Goal: Information Seeking & Learning: Learn about a topic

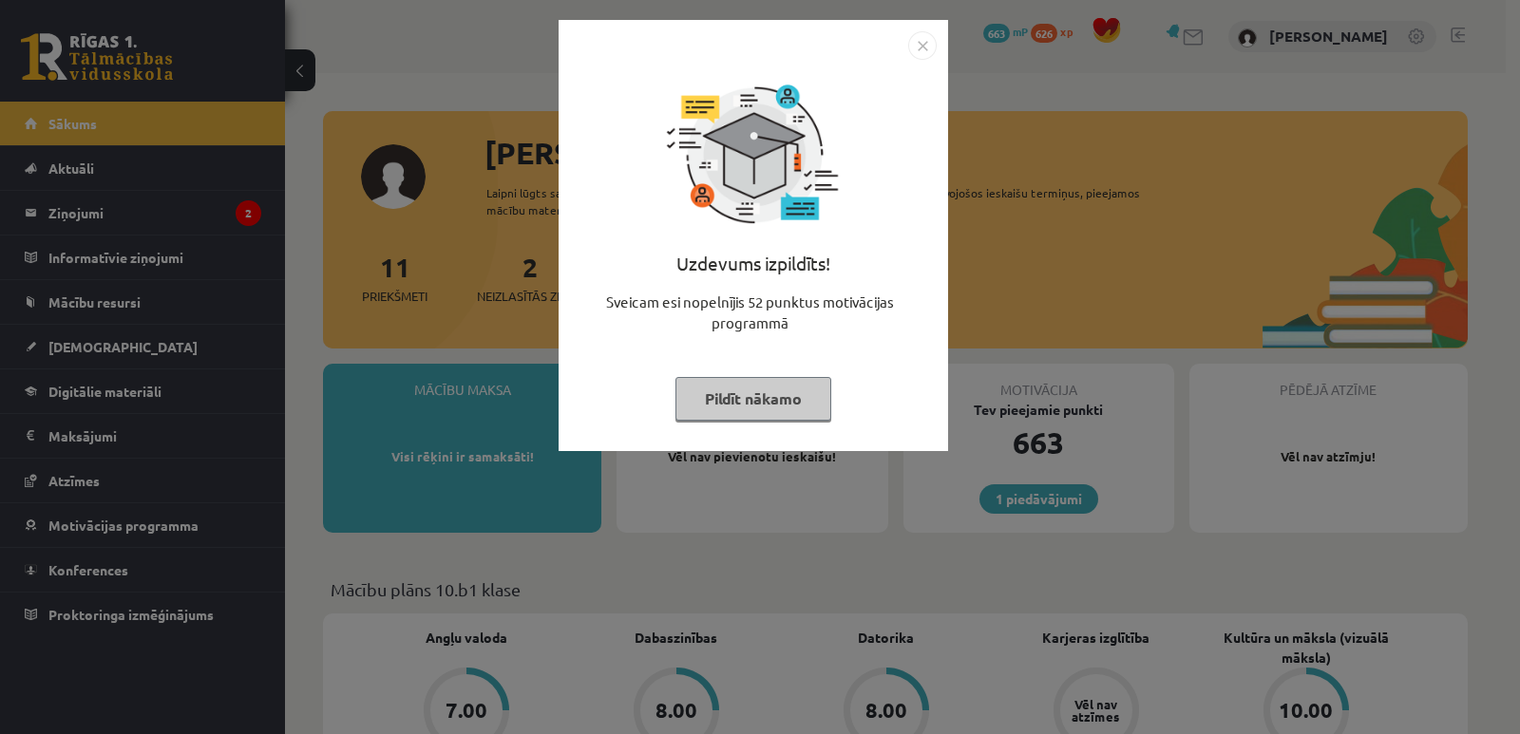
click at [924, 48] on img "Close" at bounding box center [922, 45] width 29 height 29
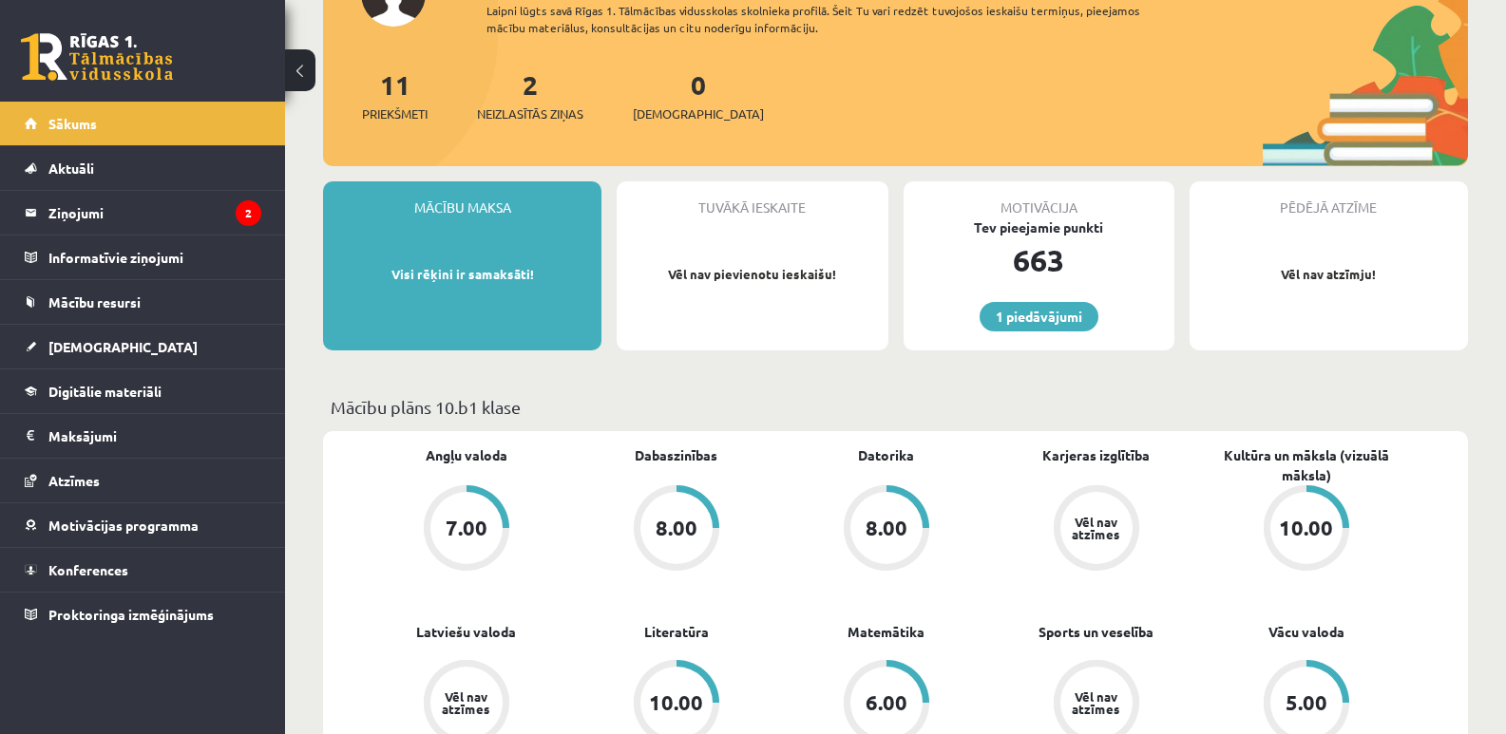
scroll to position [190, 0]
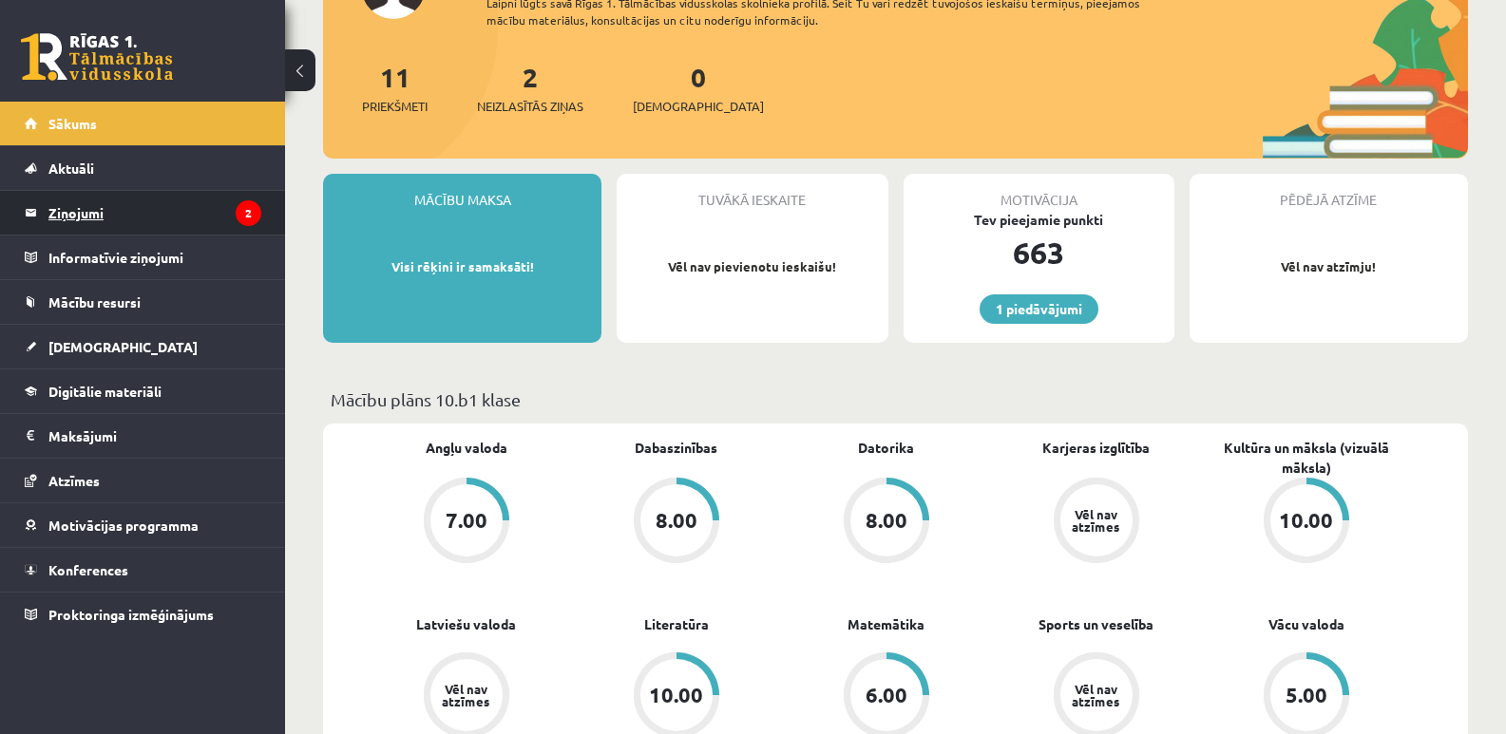
click at [67, 207] on legend "Ziņojumi 2" at bounding box center [154, 213] width 213 height 44
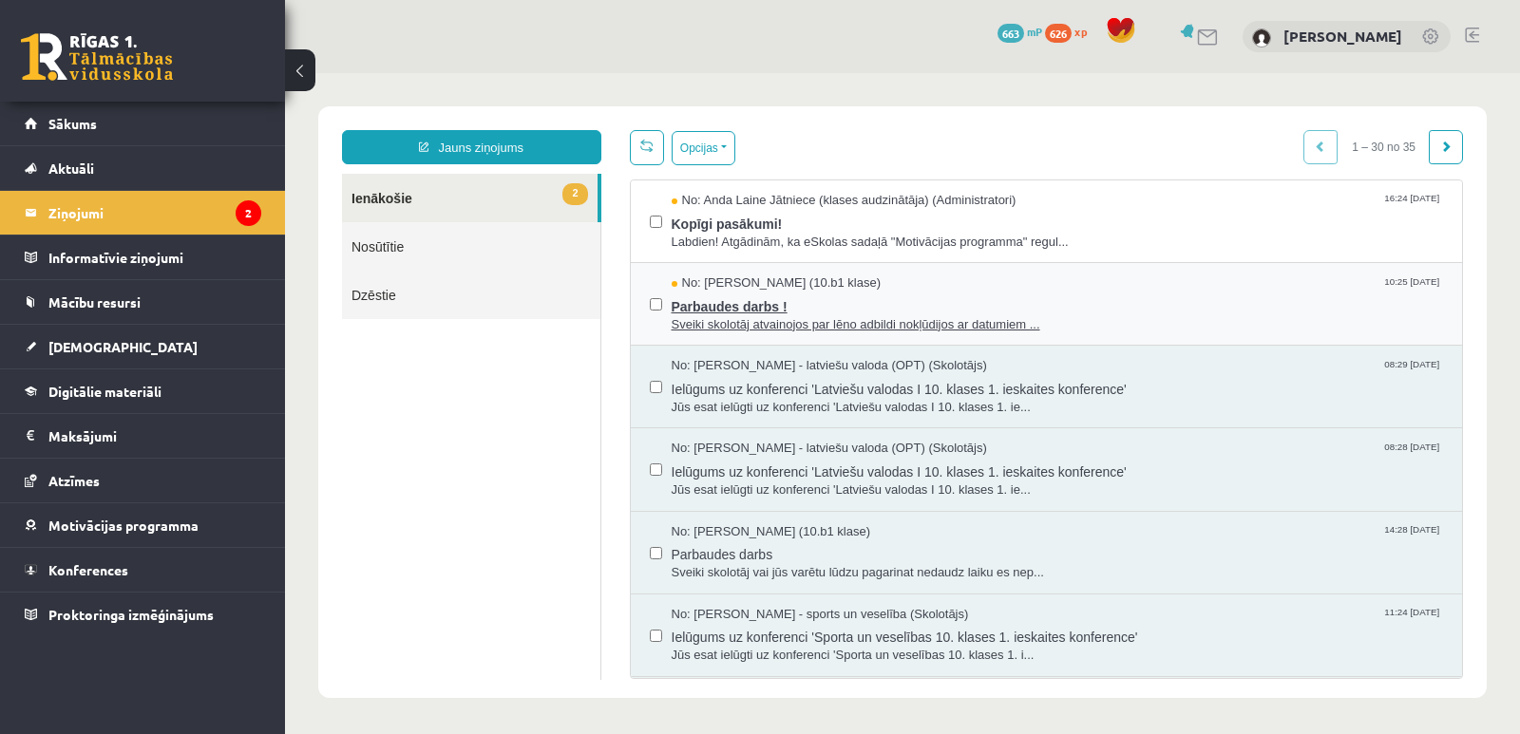
click at [841, 283] on span "No: Martins Birkmanis (10.b1 klase)" at bounding box center [777, 284] width 210 height 18
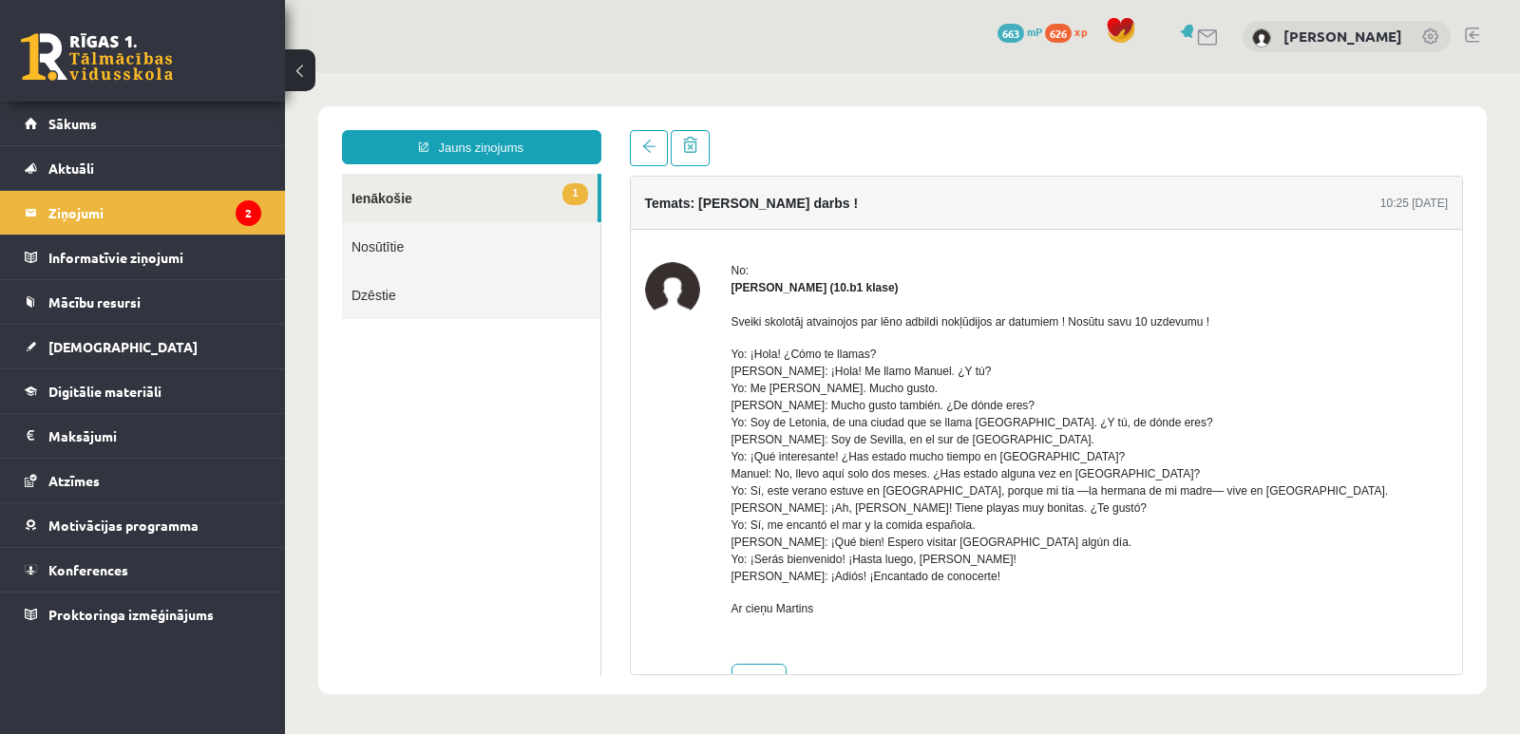
scroll to position [56, 0]
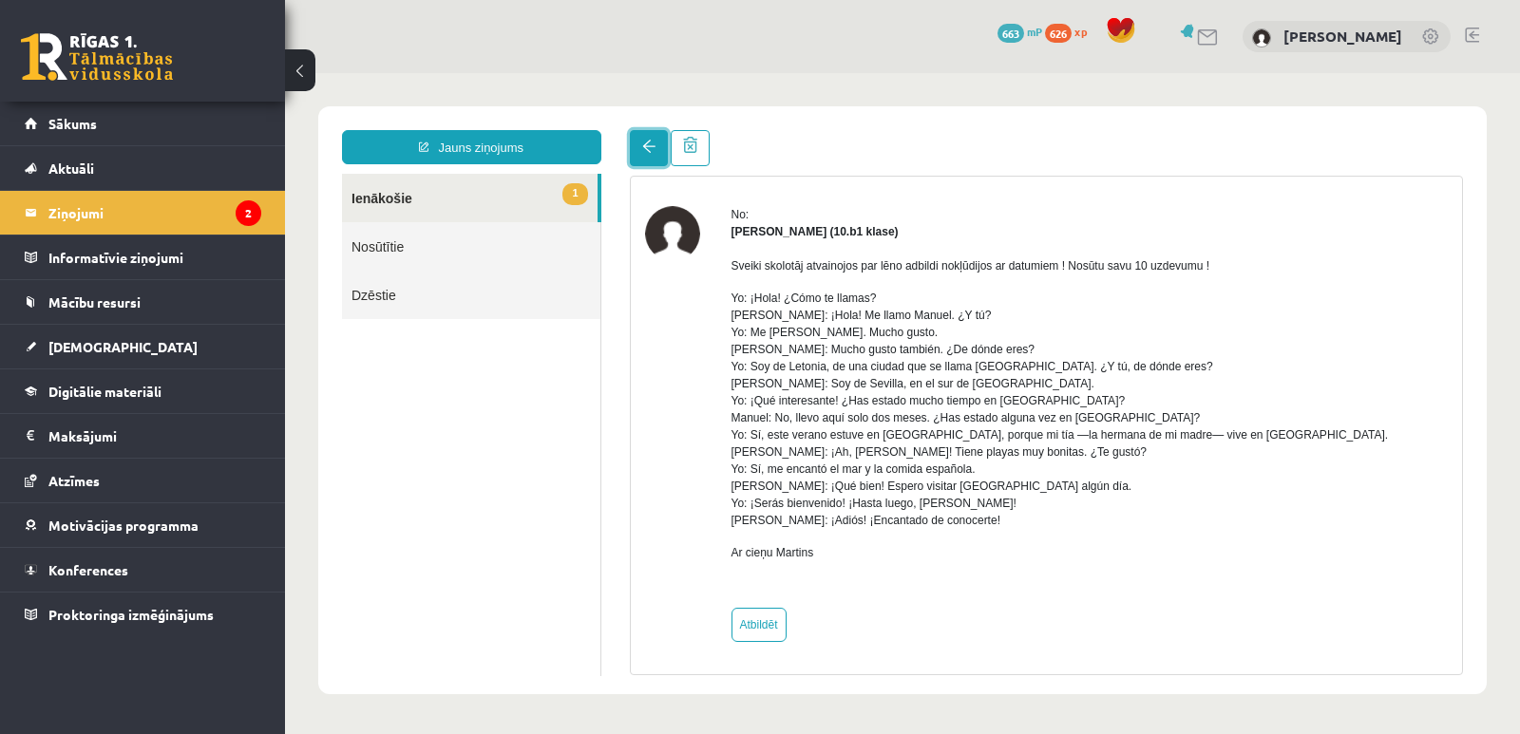
click at [648, 150] on span at bounding box center [648, 146] width 13 height 13
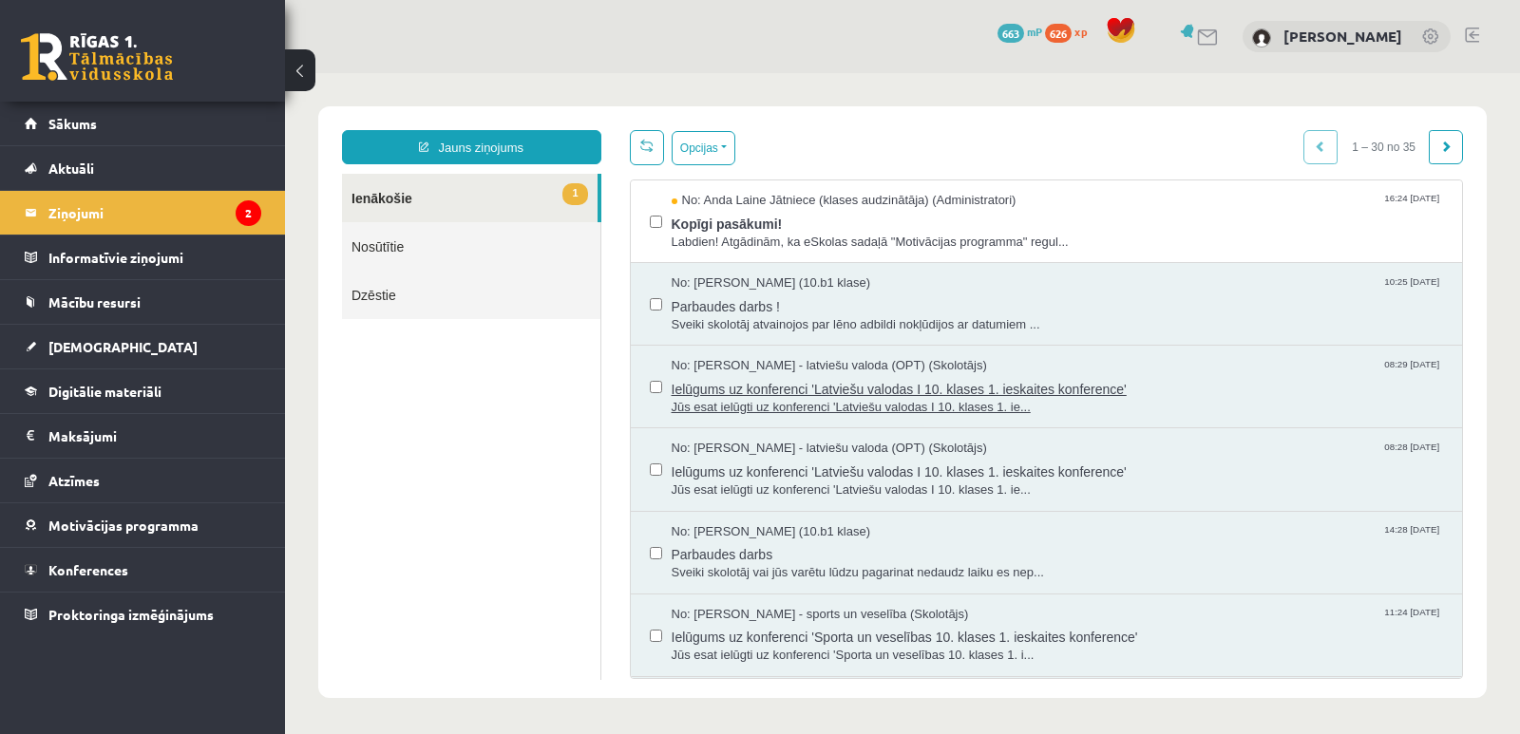
scroll to position [0, 0]
click at [922, 239] on span "Labdien! Atgādinām, ka eSkolas sadaļā "Motivācijas programma" regul..." at bounding box center [1058, 243] width 772 height 18
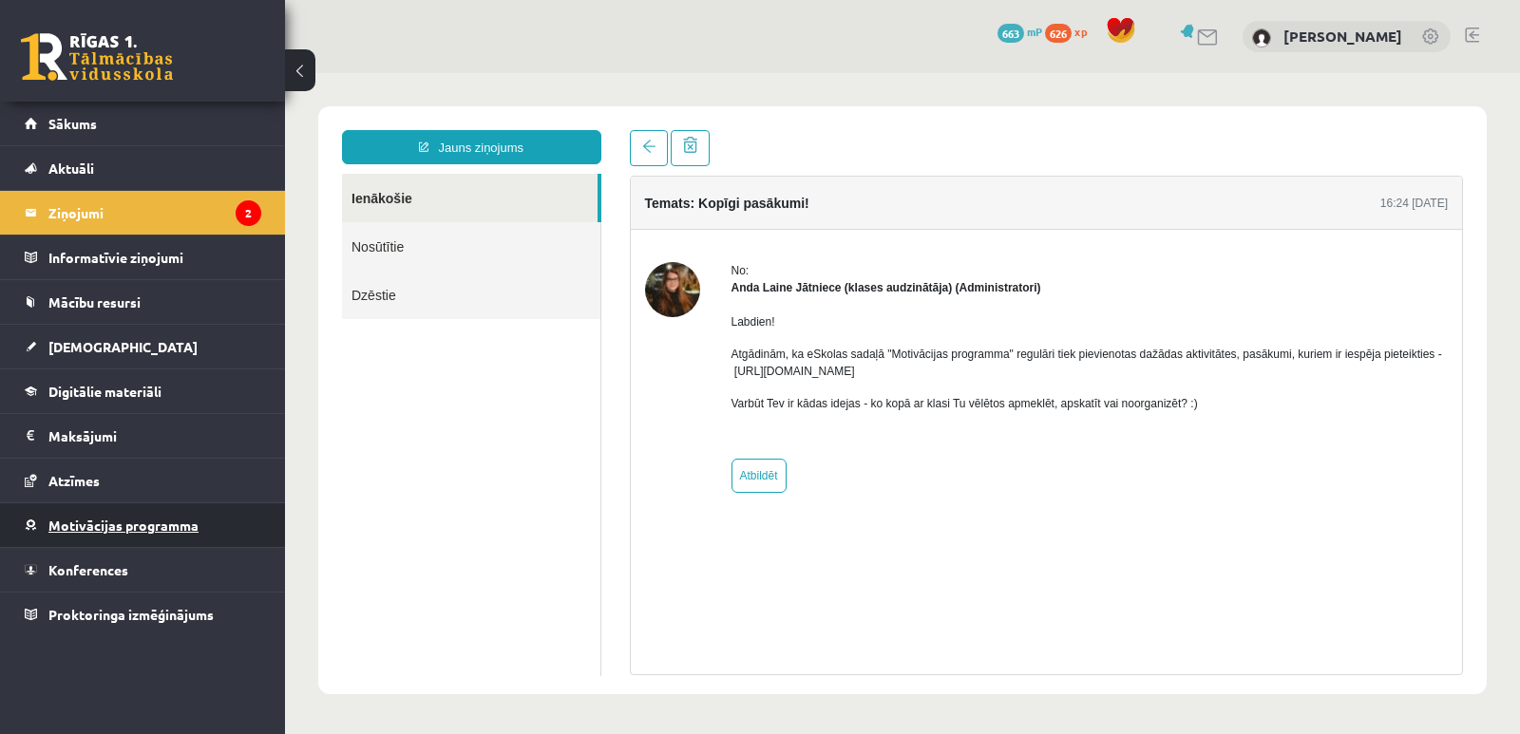
click at [103, 527] on span "Motivācijas programma" at bounding box center [123, 525] width 150 height 17
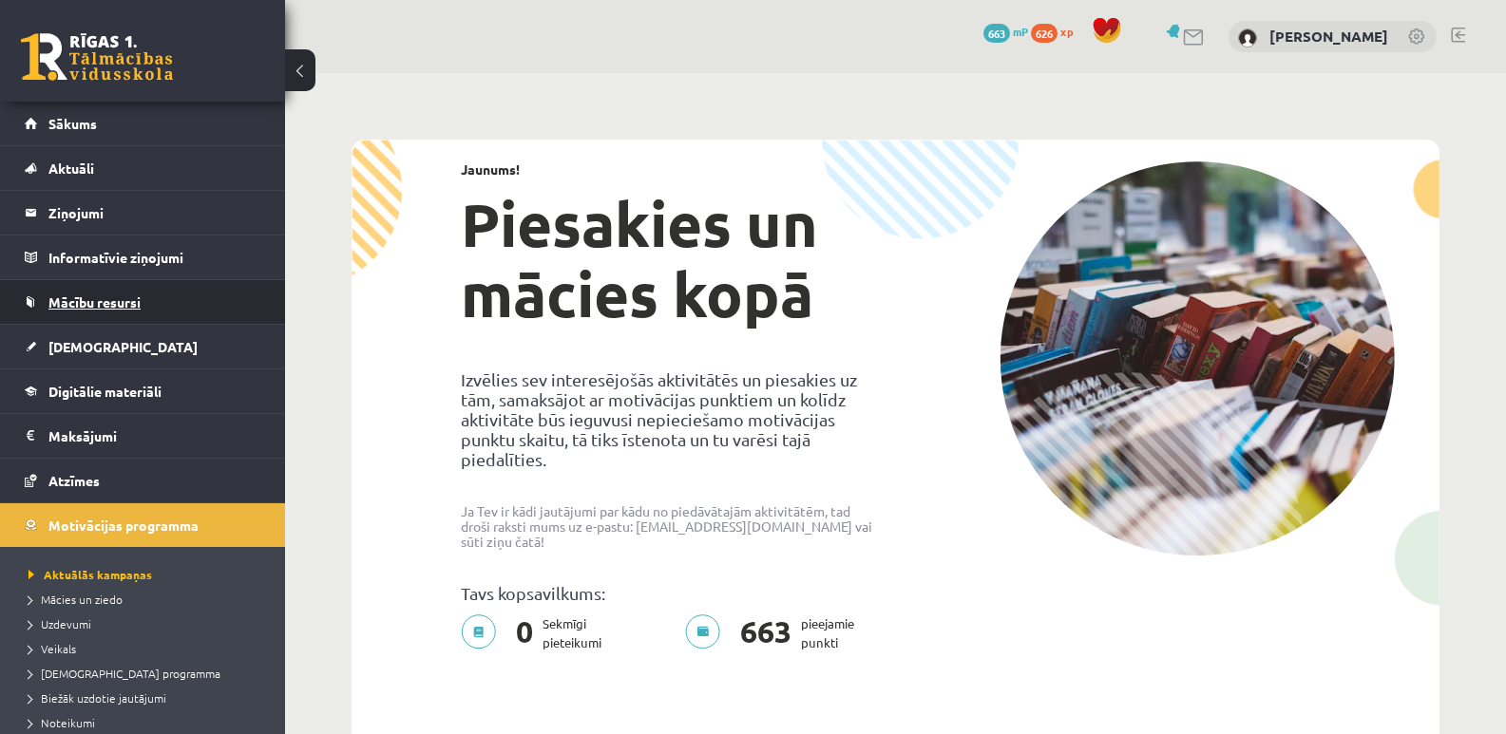
click at [115, 290] on link "Mācību resursi" at bounding box center [143, 302] width 237 height 44
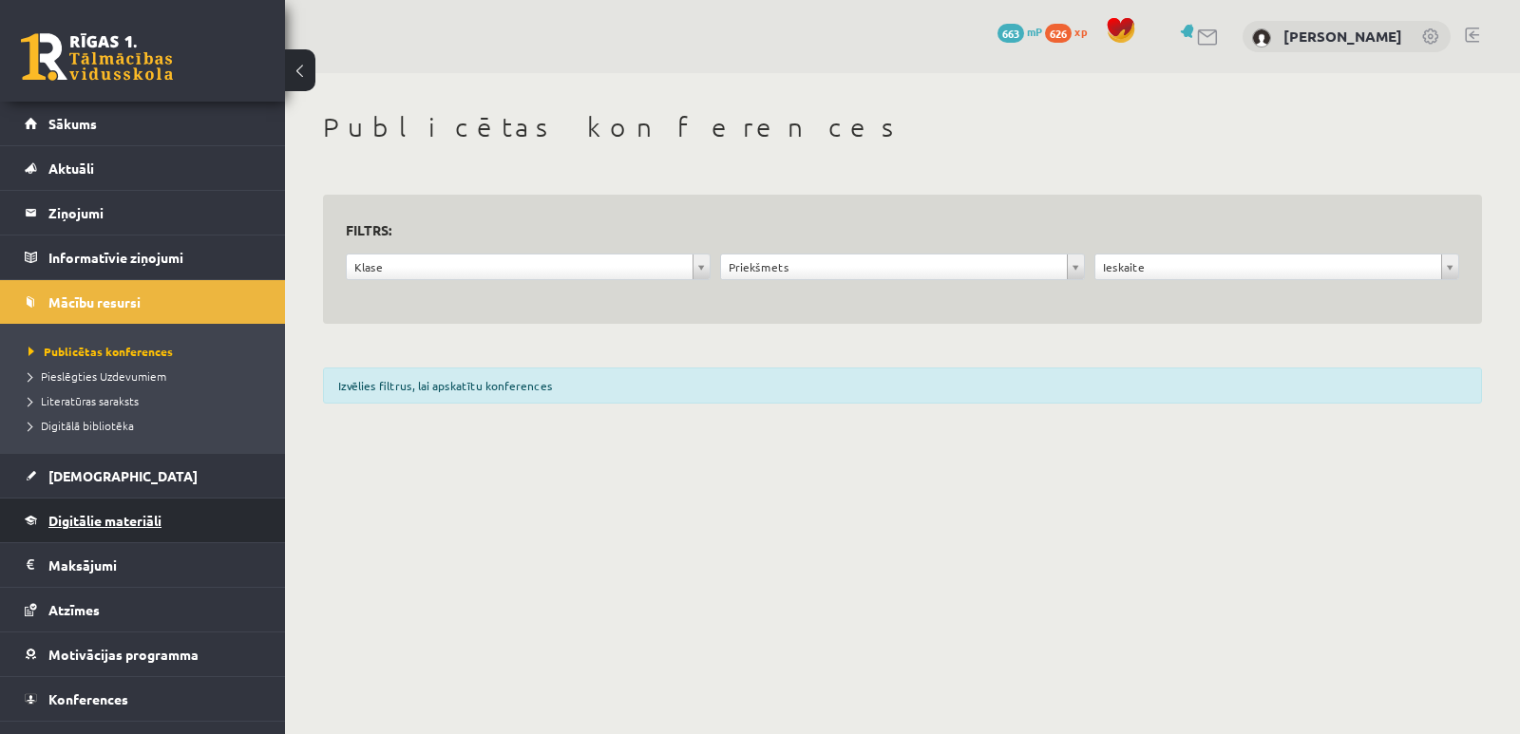
click at [146, 528] on link "Digitālie materiāli" at bounding box center [143, 521] width 237 height 44
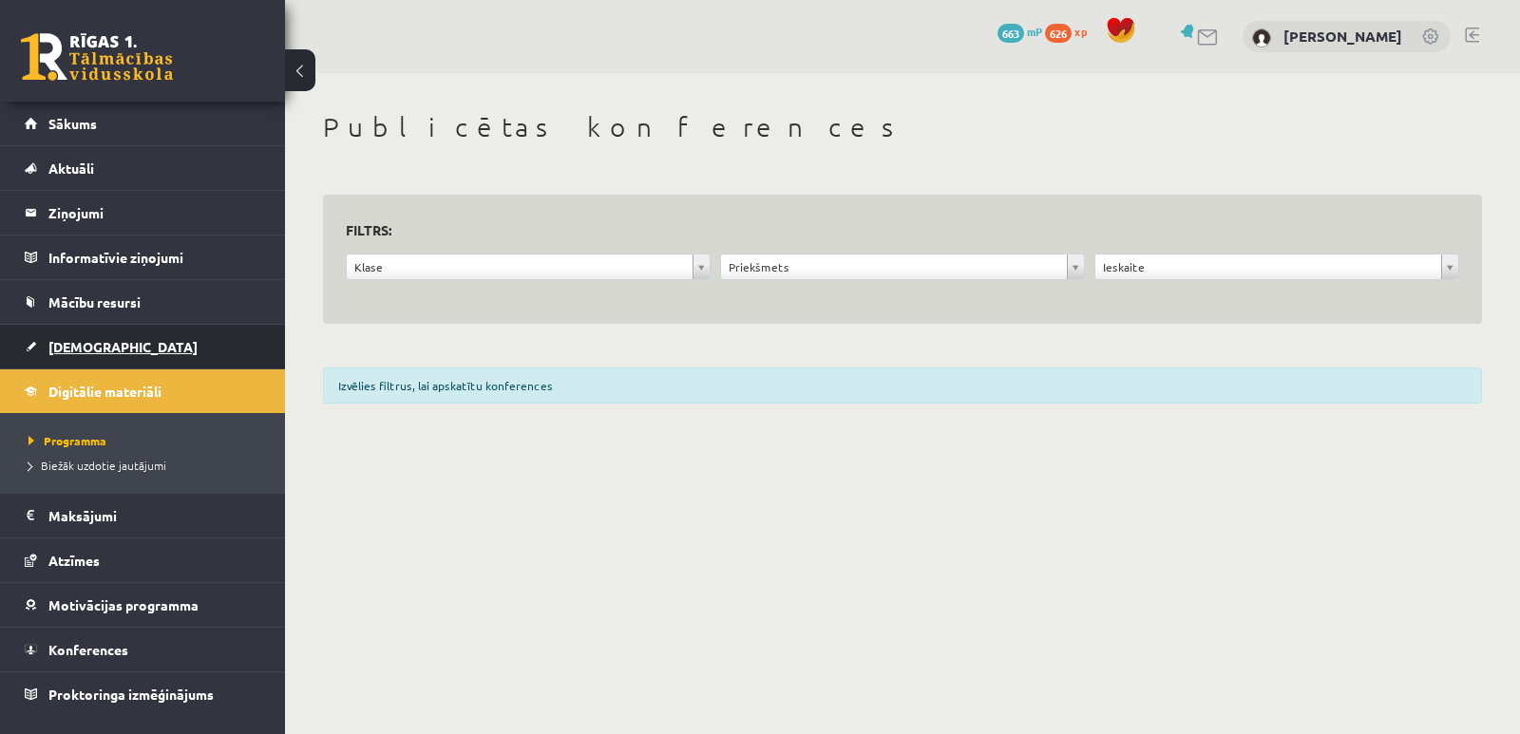
click at [89, 343] on span "[DEMOGRAPHIC_DATA]" at bounding box center [122, 346] width 149 height 17
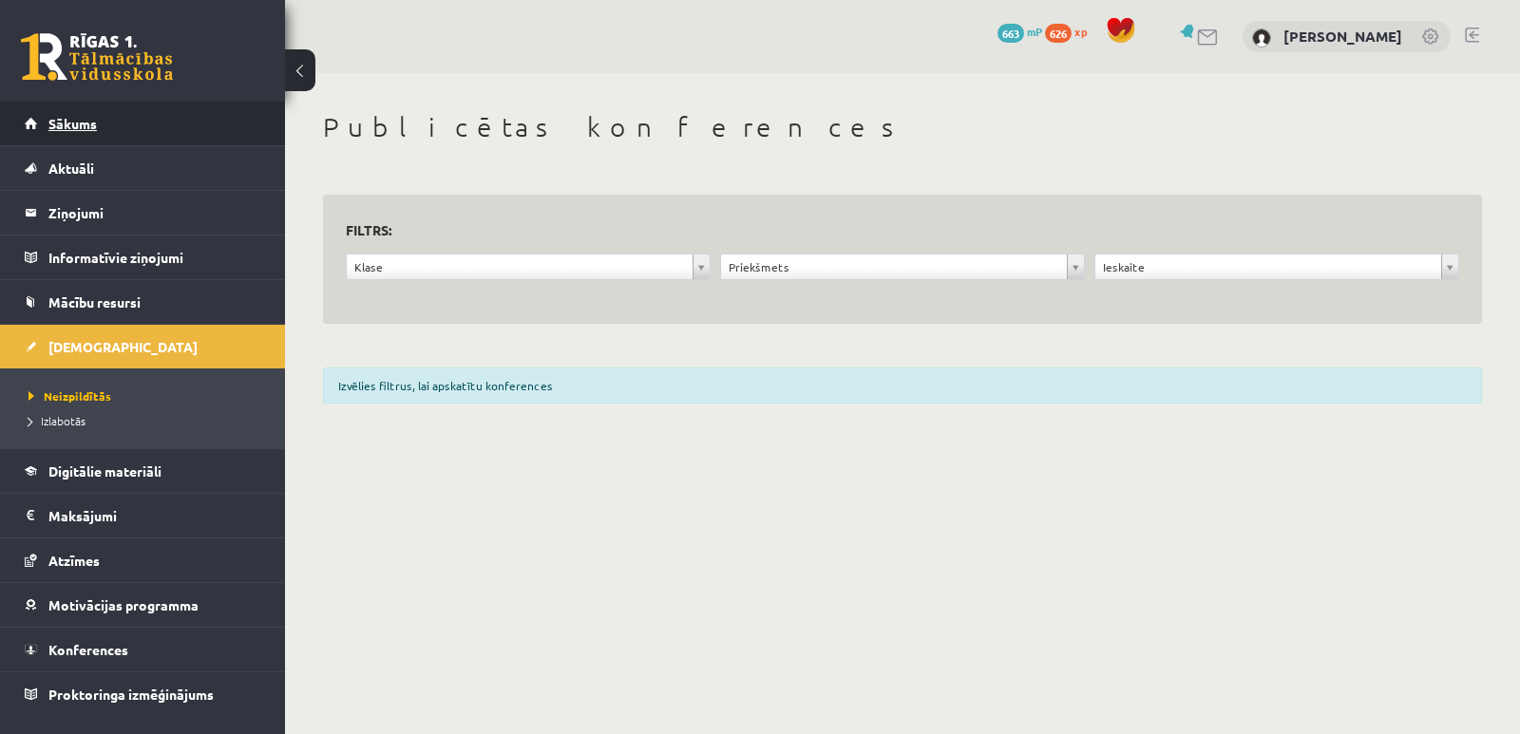
click at [76, 122] on span "Sākums" at bounding box center [72, 123] width 48 height 17
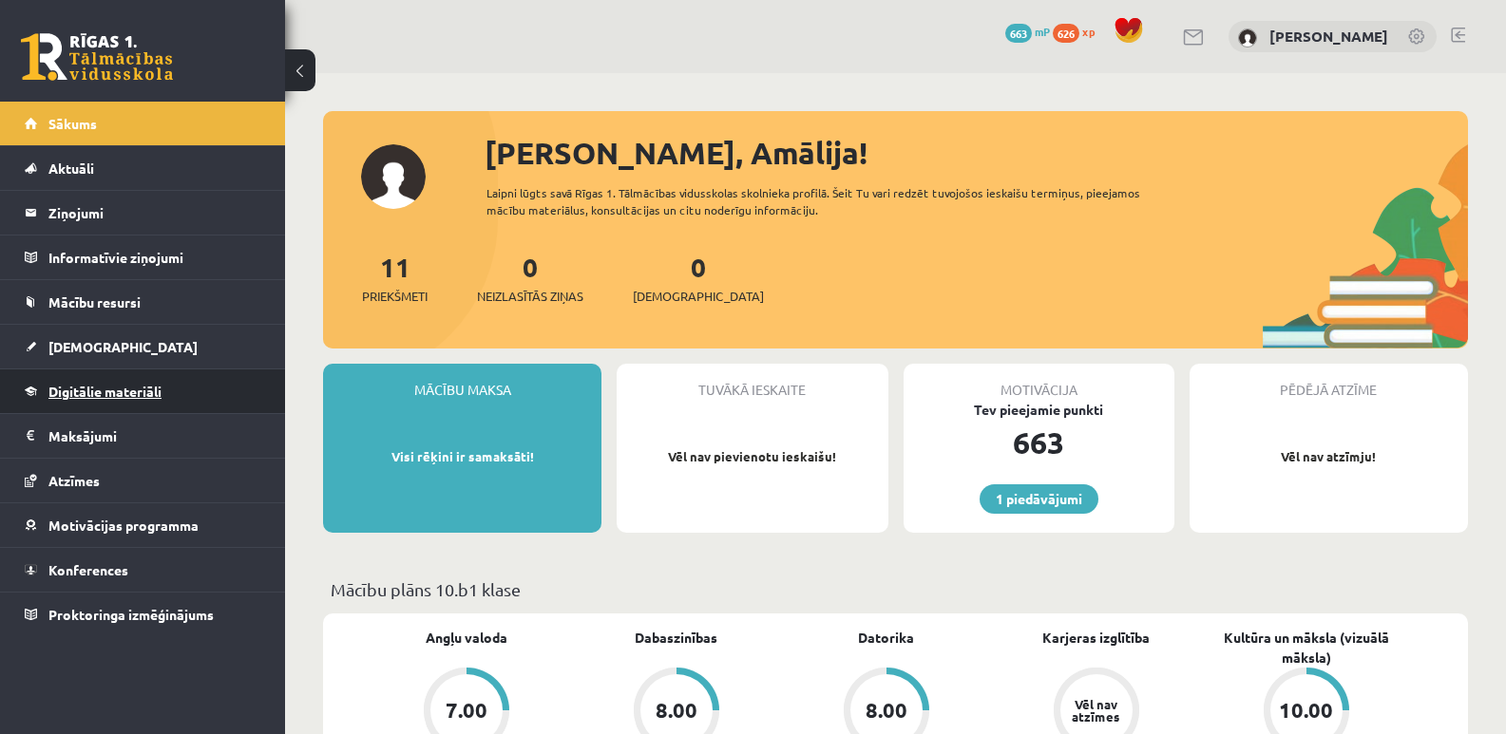
click at [100, 387] on span "Digitālie materiāli" at bounding box center [104, 391] width 113 height 17
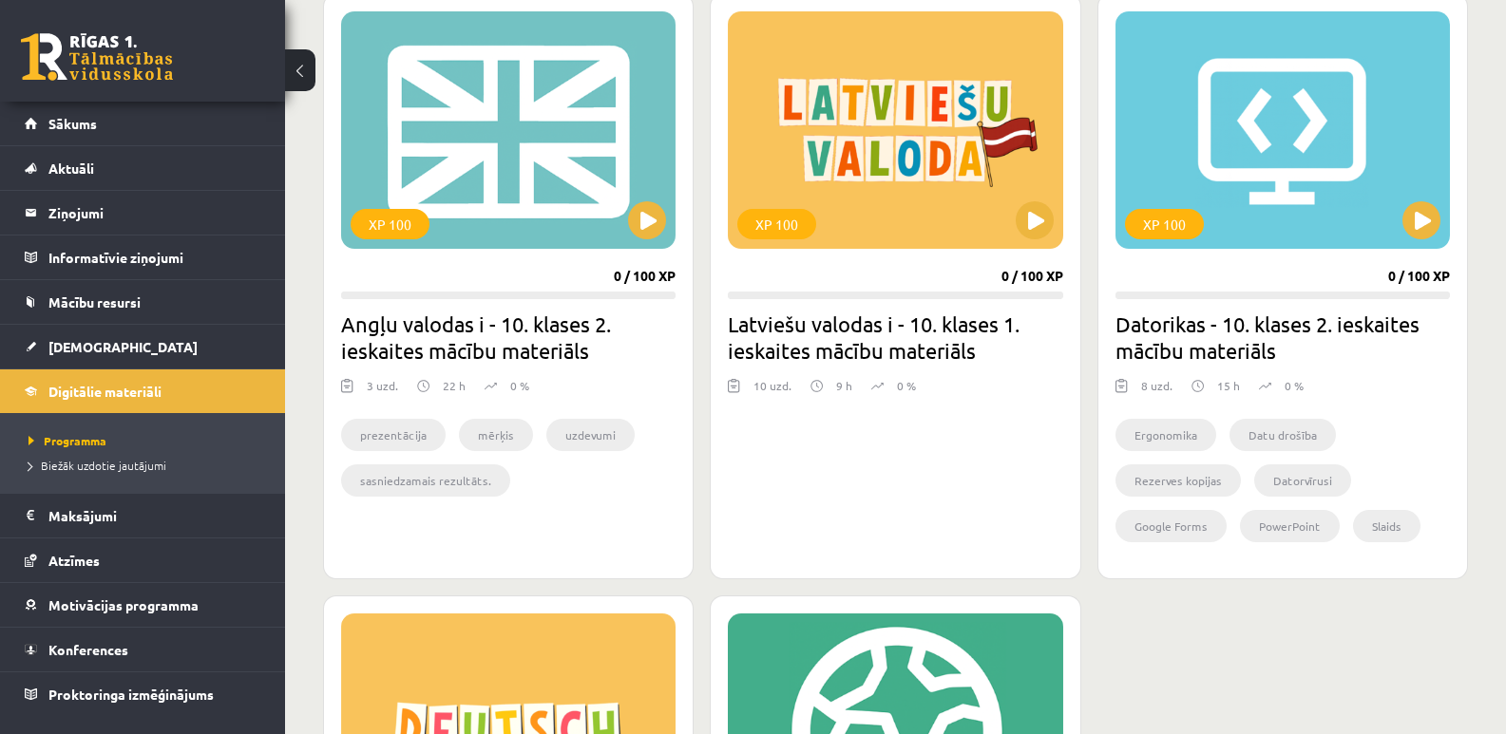
scroll to position [760, 0]
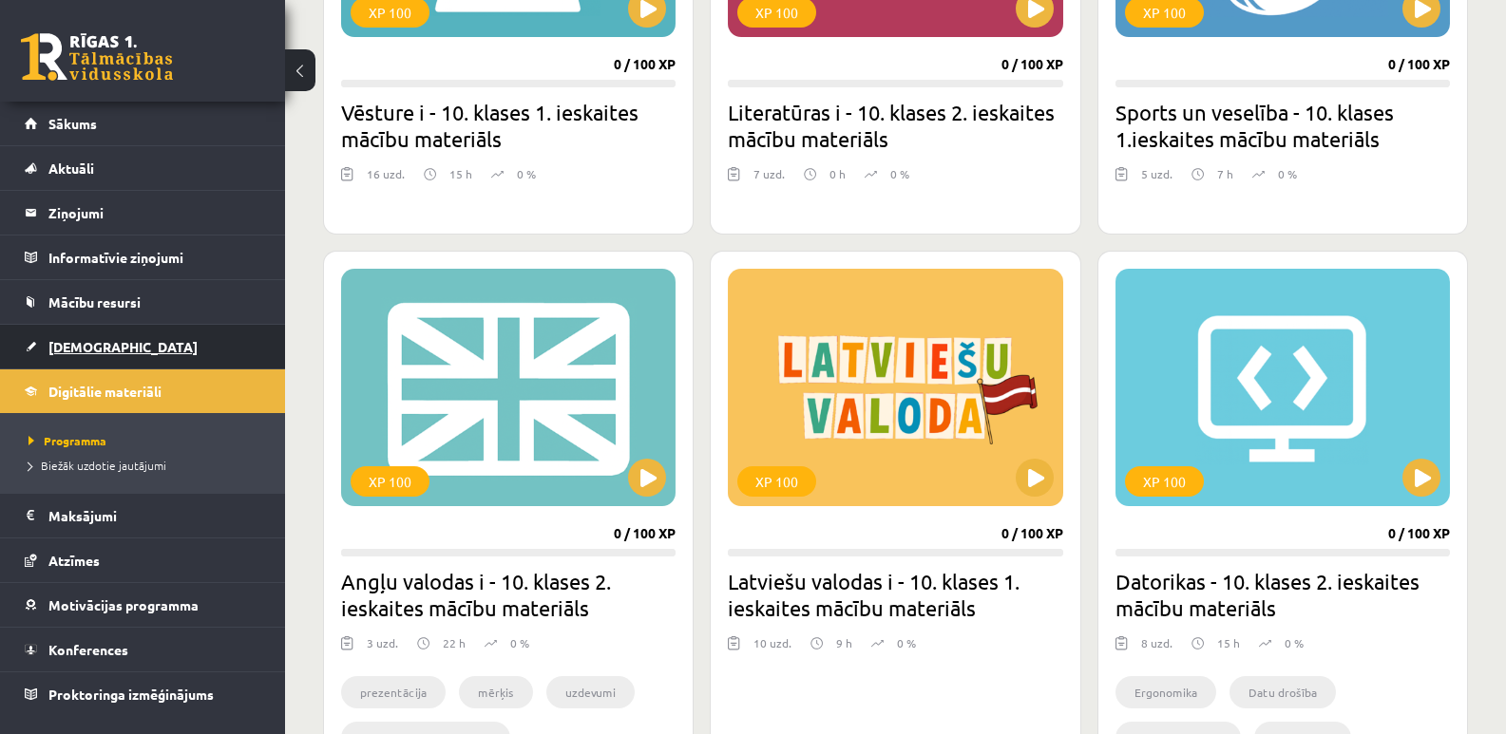
click at [89, 338] on link "[DEMOGRAPHIC_DATA]" at bounding box center [143, 347] width 237 height 44
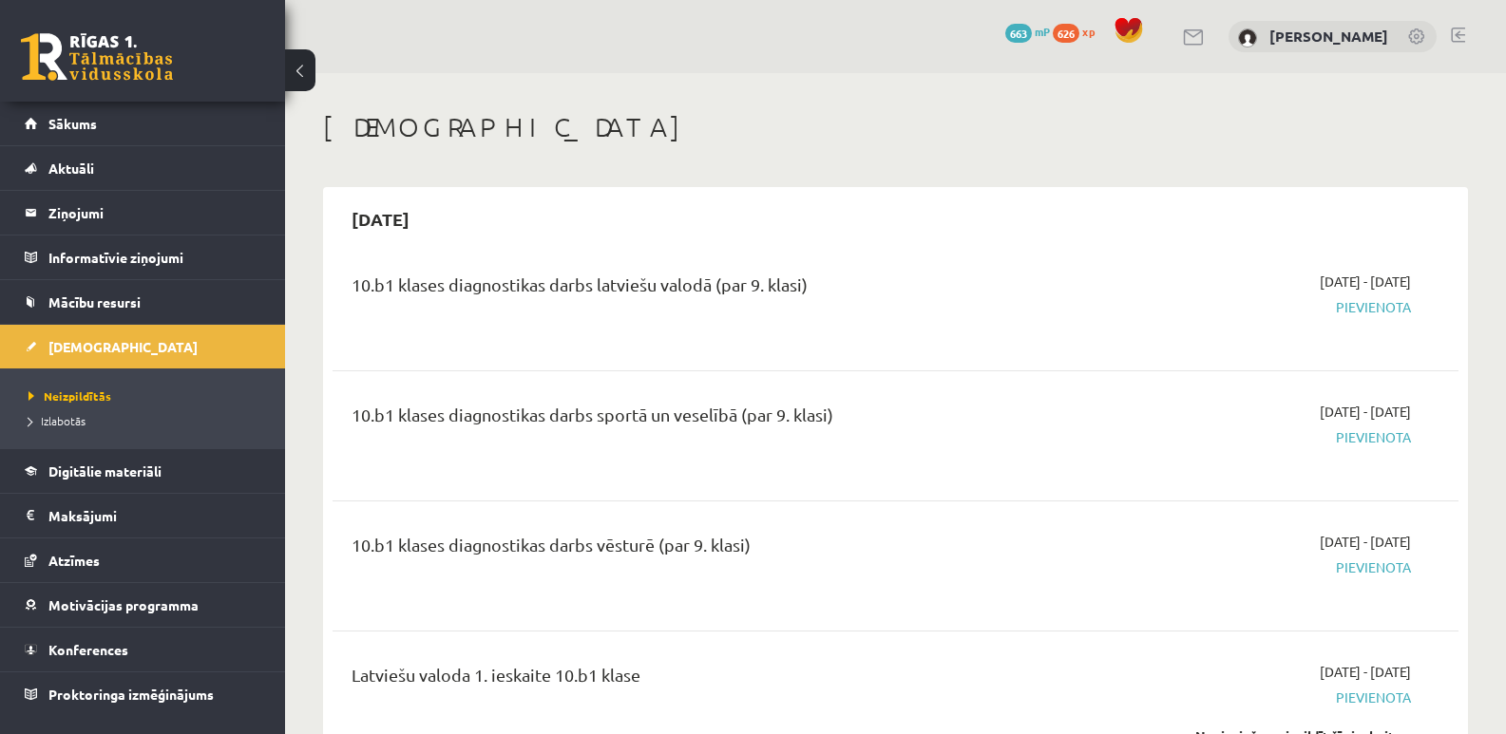
scroll to position [95, 0]
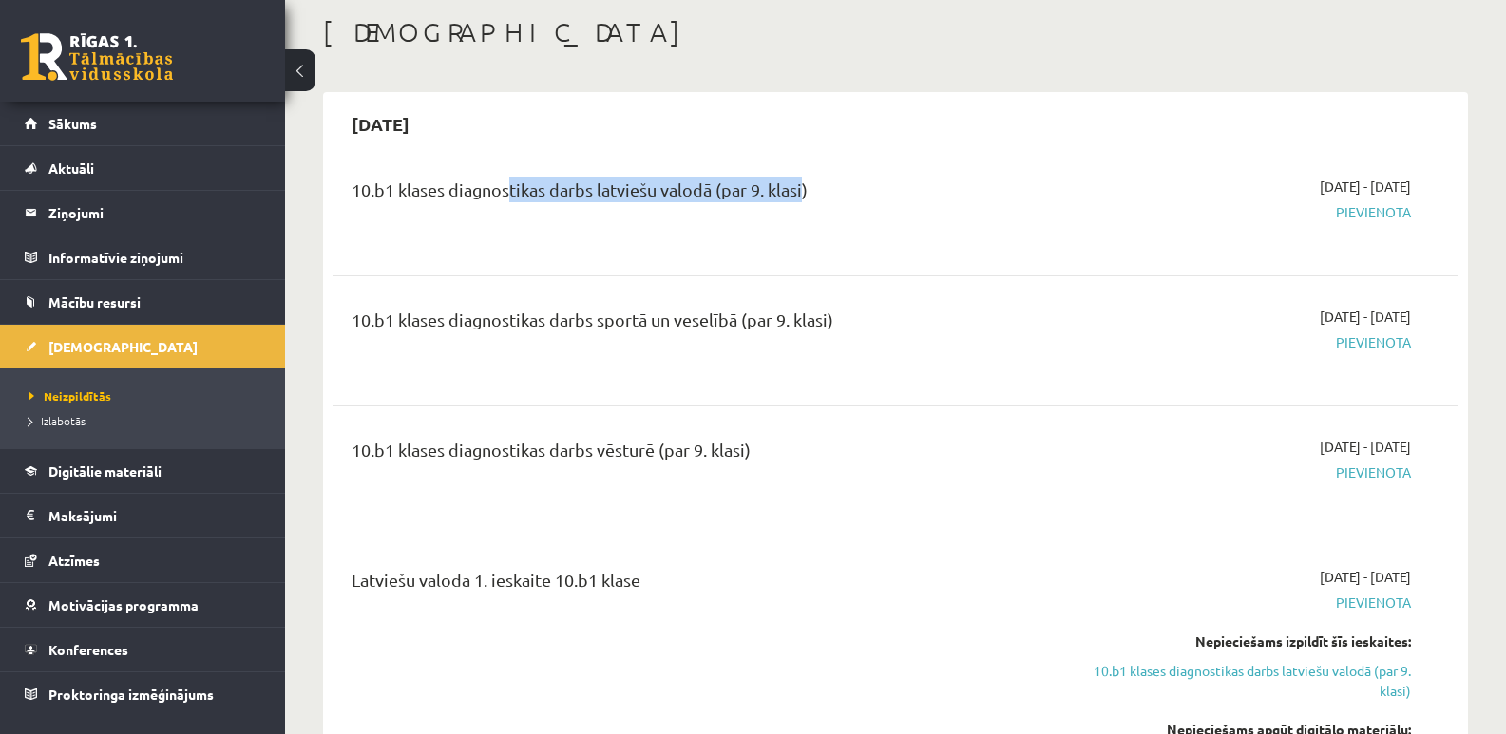
drag, startPoint x: 544, startPoint y: 196, endPoint x: 799, endPoint y: 203, distance: 254.7
click at [799, 203] on div "10.b1 klases diagnostikas darbs latviešu valodā (par 9. klasi)" at bounding box center [700, 194] width 696 height 35
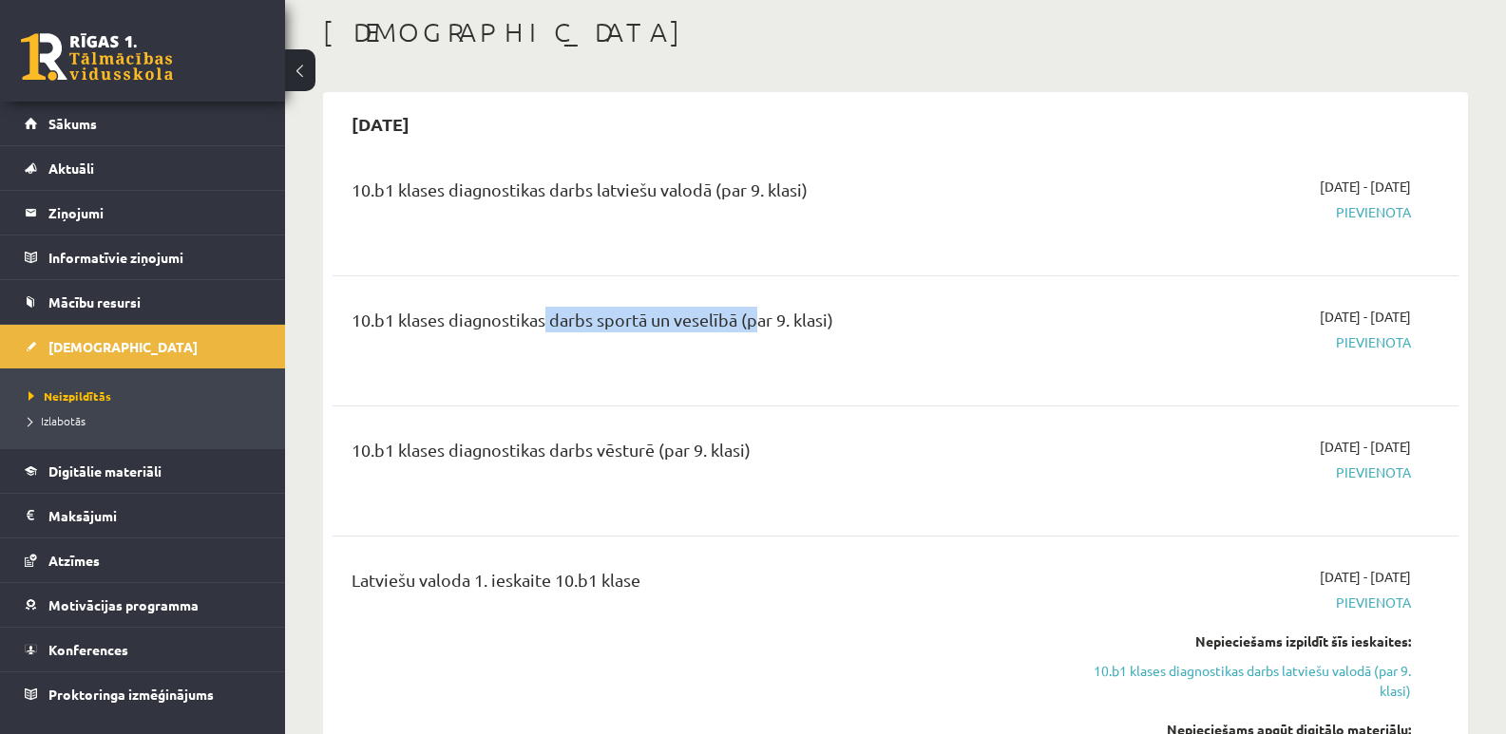
drag, startPoint x: 540, startPoint y: 314, endPoint x: 750, endPoint y: 338, distance: 211.4
click at [750, 338] on div "10.b1 klases diagnostikas darbs sportā un veselībā (par 9. klasi)" at bounding box center [700, 324] width 696 height 35
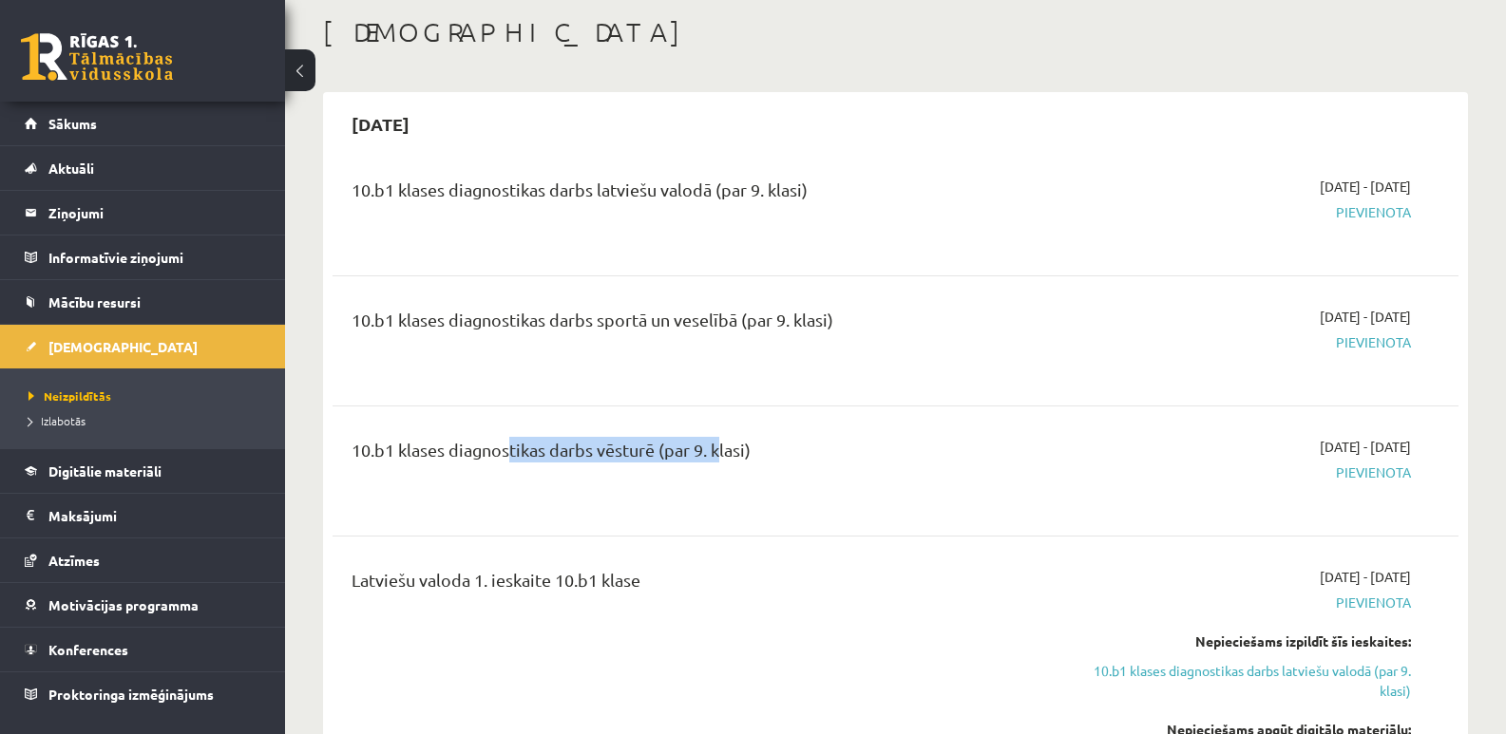
drag, startPoint x: 504, startPoint y: 442, endPoint x: 716, endPoint y: 463, distance: 212.9
click at [716, 463] on div "10.b1 klases diagnostikas darbs vēsturē (par 9. klasi)" at bounding box center [700, 454] width 696 height 35
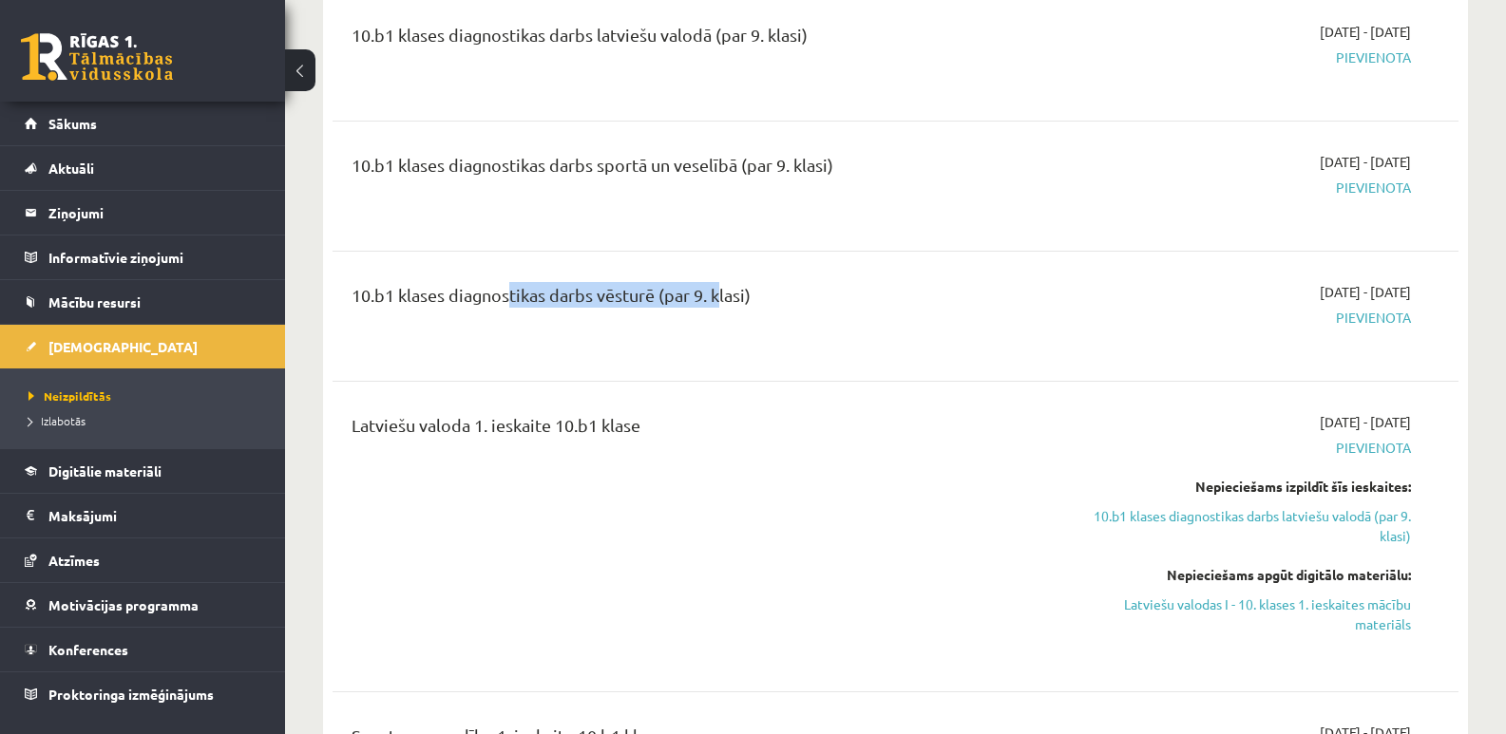
scroll to position [285, 0]
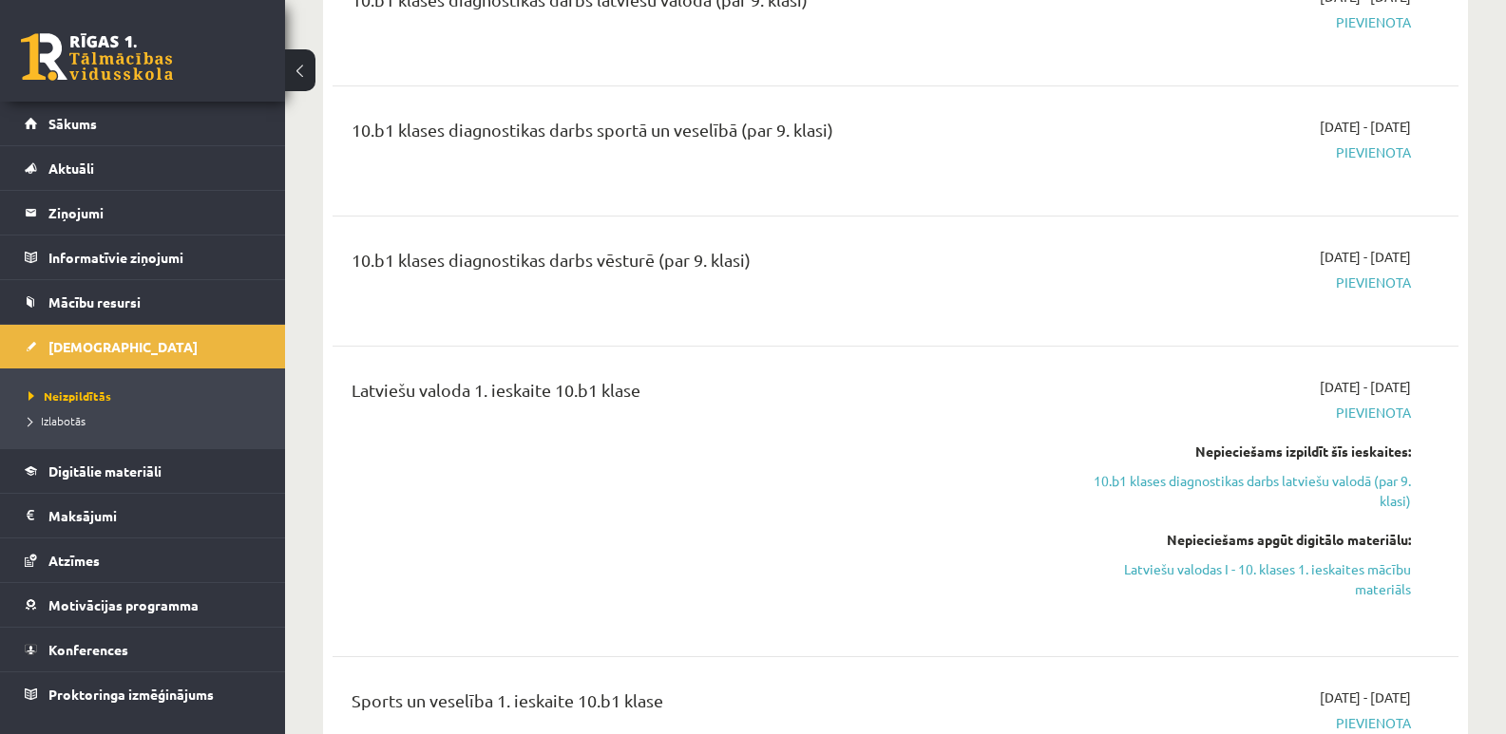
click at [572, 393] on div "Latviešu valoda 1. ieskaite 10.b1 klase" at bounding box center [700, 394] width 696 height 35
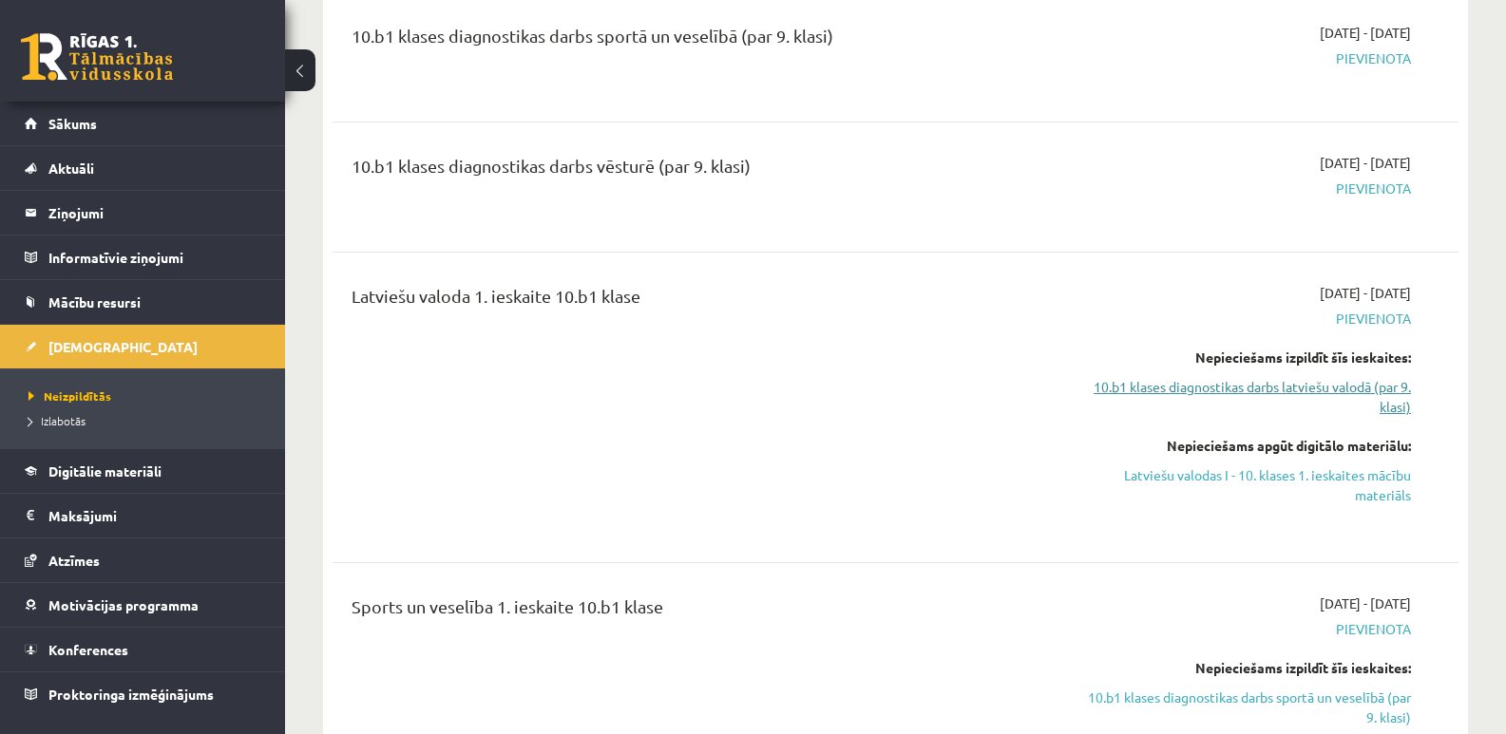
scroll to position [380, 0]
click at [1325, 291] on span "[DATE] - [DATE]" at bounding box center [1365, 292] width 91 height 20
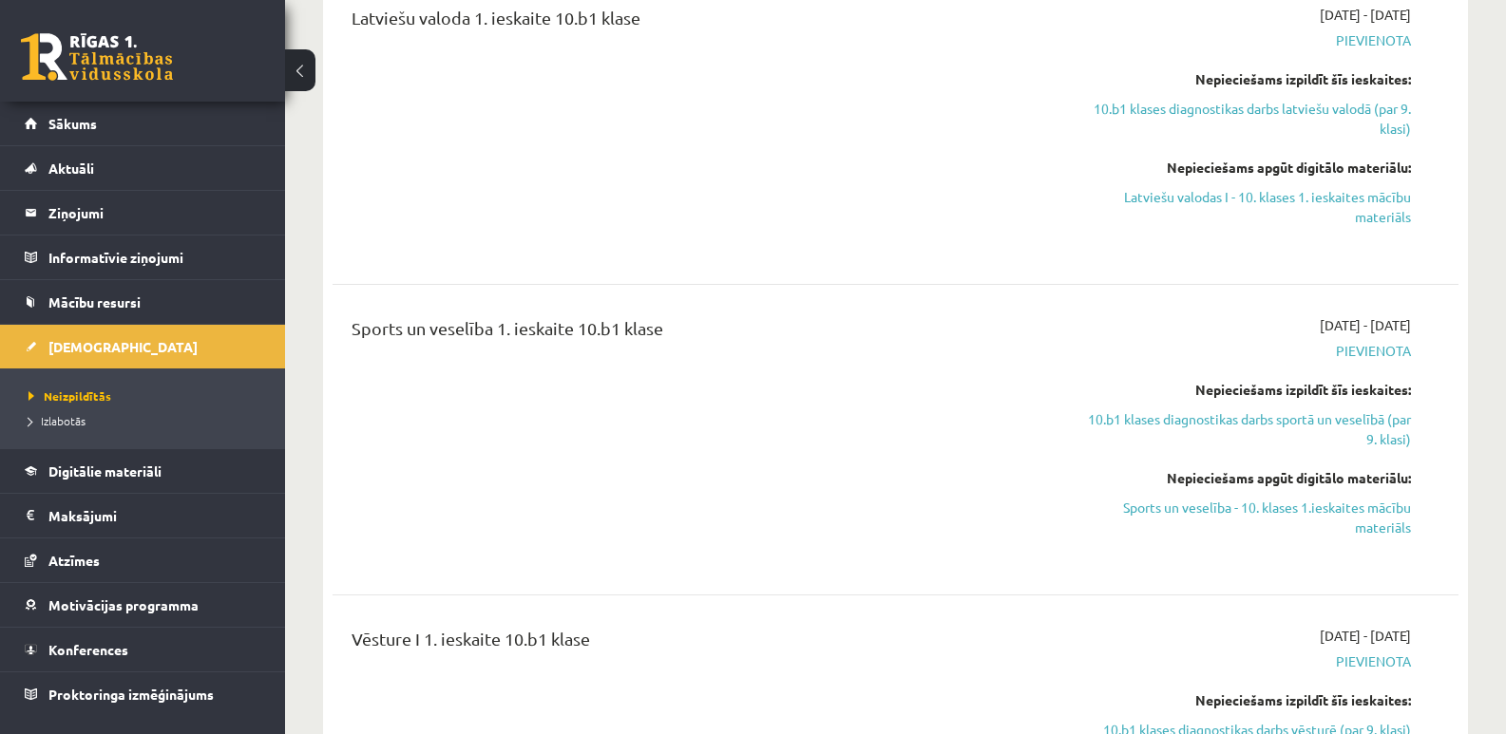
scroll to position [665, 0]
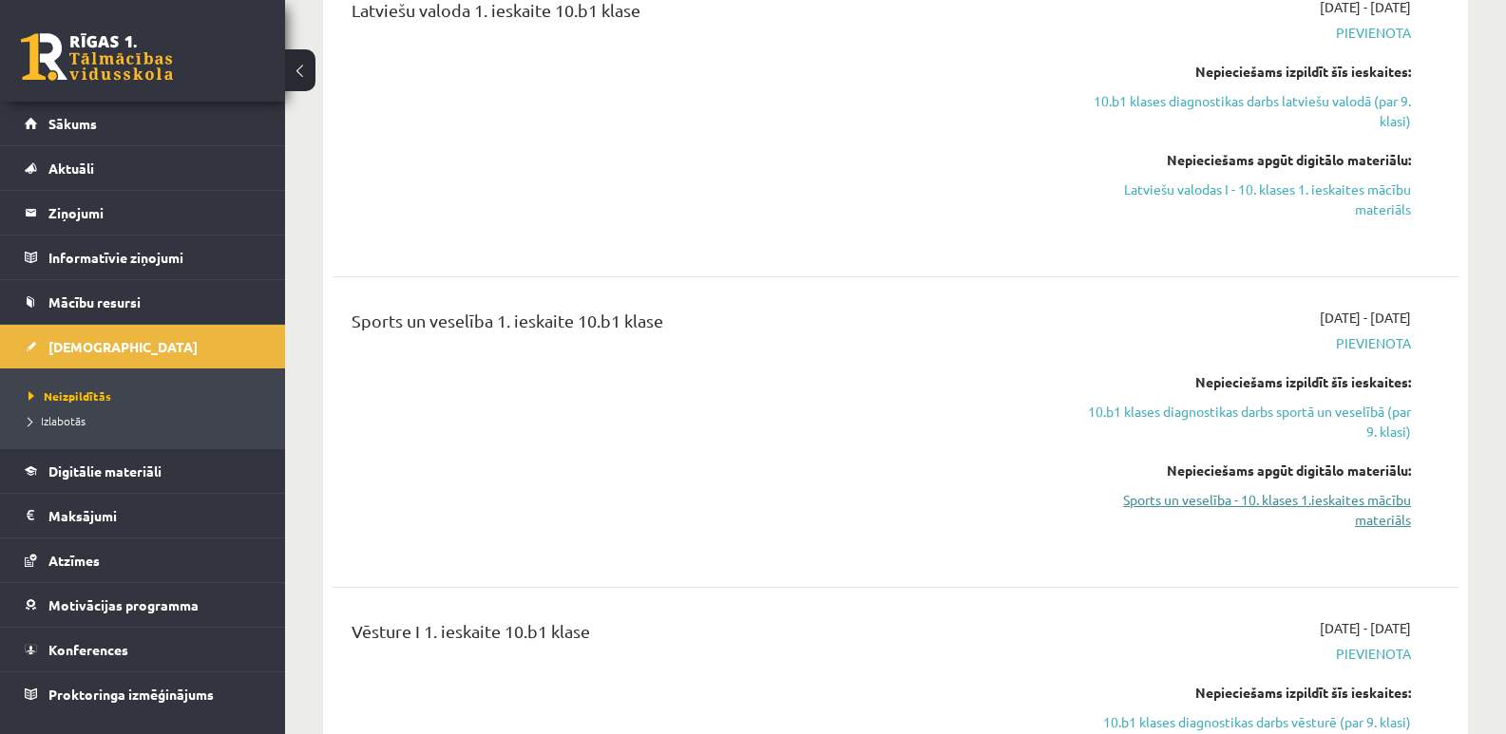
click at [1382, 503] on link "Sports un veselība - 10. klases 1.ieskaites mācību materiāls" at bounding box center [1243, 510] width 334 height 40
